Goal: Task Accomplishment & Management: Complete application form

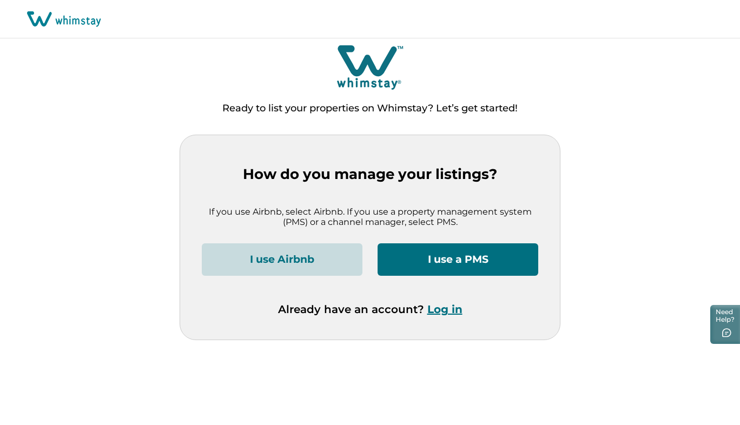
click at [441, 308] on button "Log in" at bounding box center [444, 309] width 35 height 13
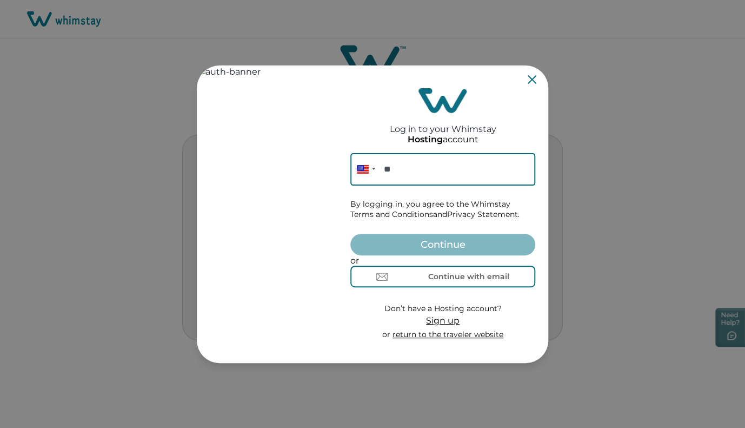
click at [534, 80] on icon "Close" at bounding box center [532, 79] width 9 height 9
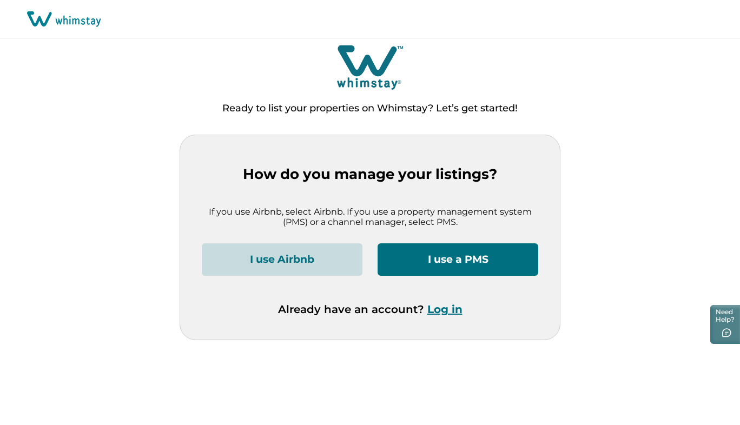
click at [339, 257] on button "I use Airbnb" at bounding box center [282, 259] width 161 height 32
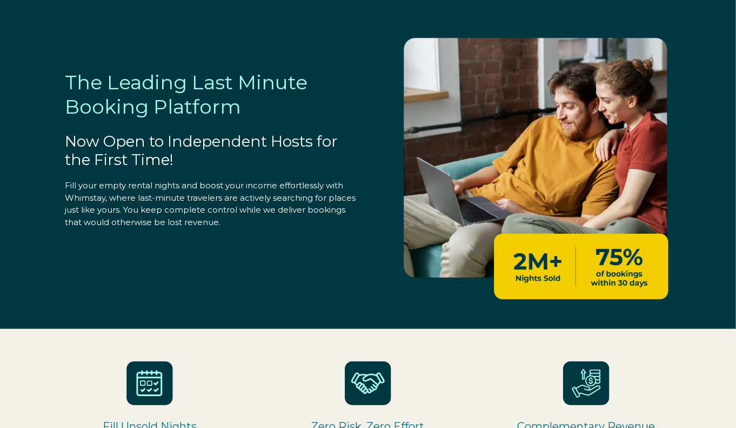
select select "US"
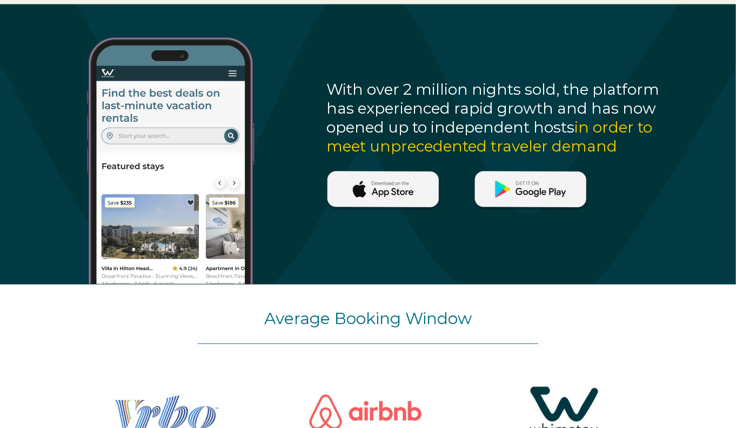
scroll to position [595, 0]
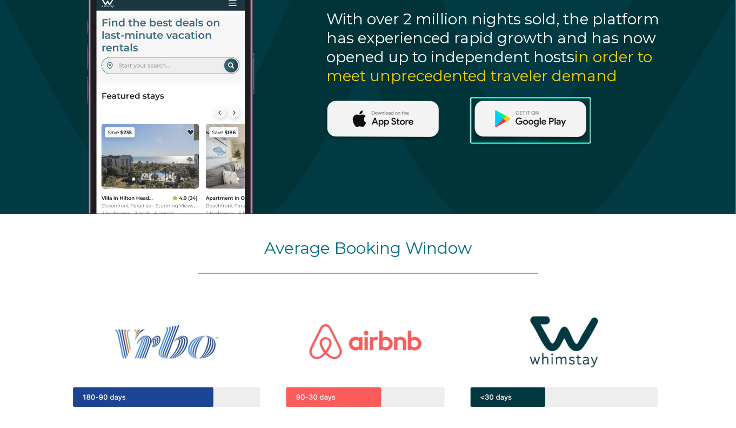
click at [533, 121] on img at bounding box center [530, 119] width 119 height 42
